Goal: Transaction & Acquisition: Obtain resource

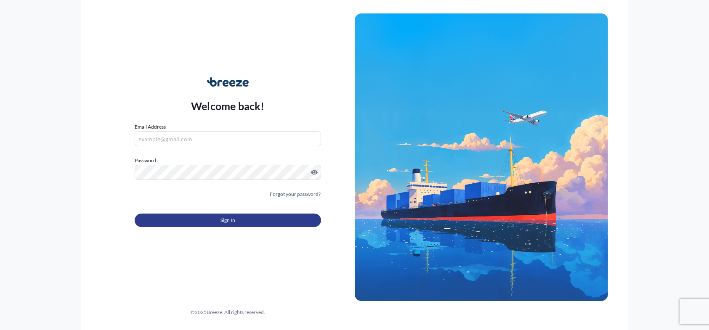
type input "[EMAIL_ADDRESS][PERSON_NAME][DOMAIN_NAME]"
click at [235, 217] on button "Sign In" at bounding box center [228, 220] width 186 height 13
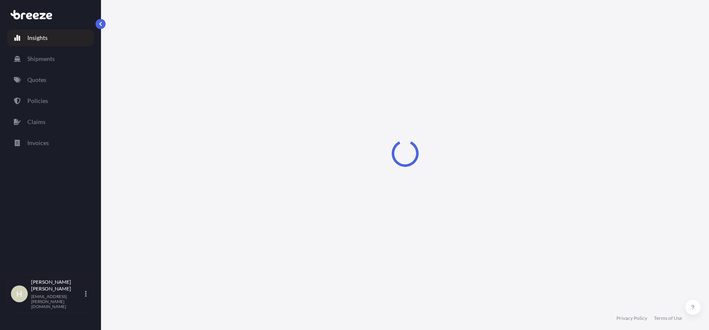
select select "2025"
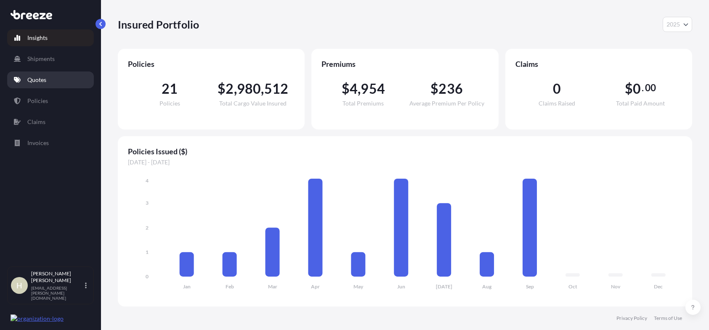
click at [44, 77] on p "Quotes" at bounding box center [36, 80] width 19 height 8
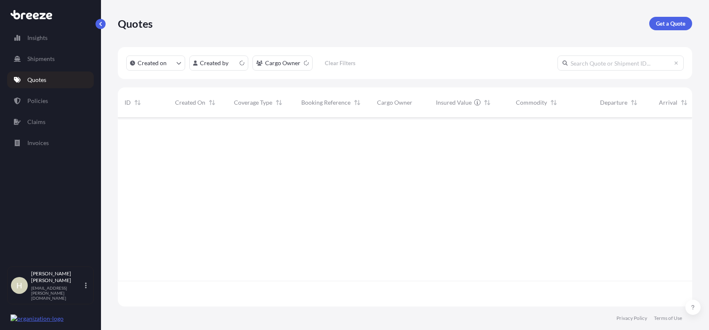
scroll to position [187, 568]
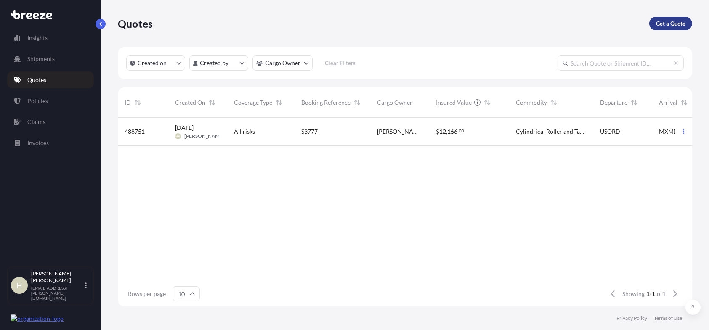
click at [684, 24] on p "Get a Quote" at bounding box center [670, 23] width 29 height 8
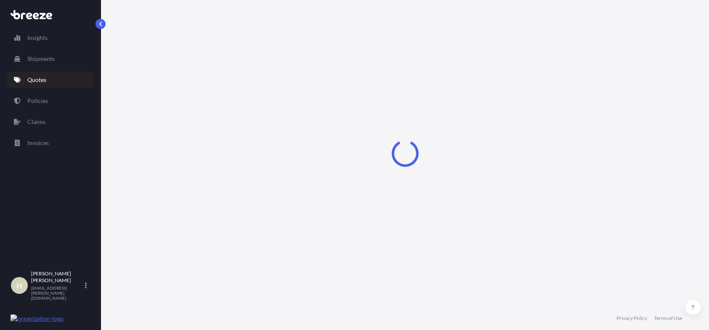
select select "Sea"
select select "1"
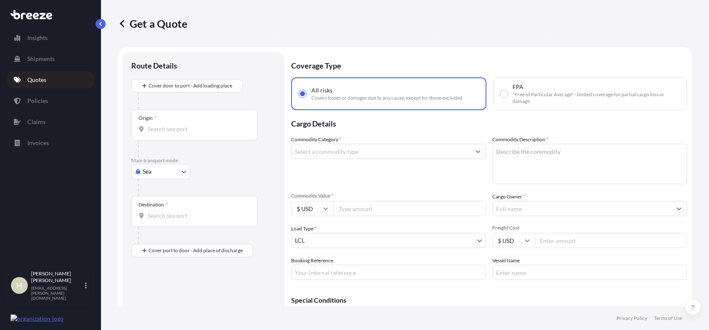
scroll to position [13, 0]
